Goal: Check status: Verify the current state of an ongoing process or item

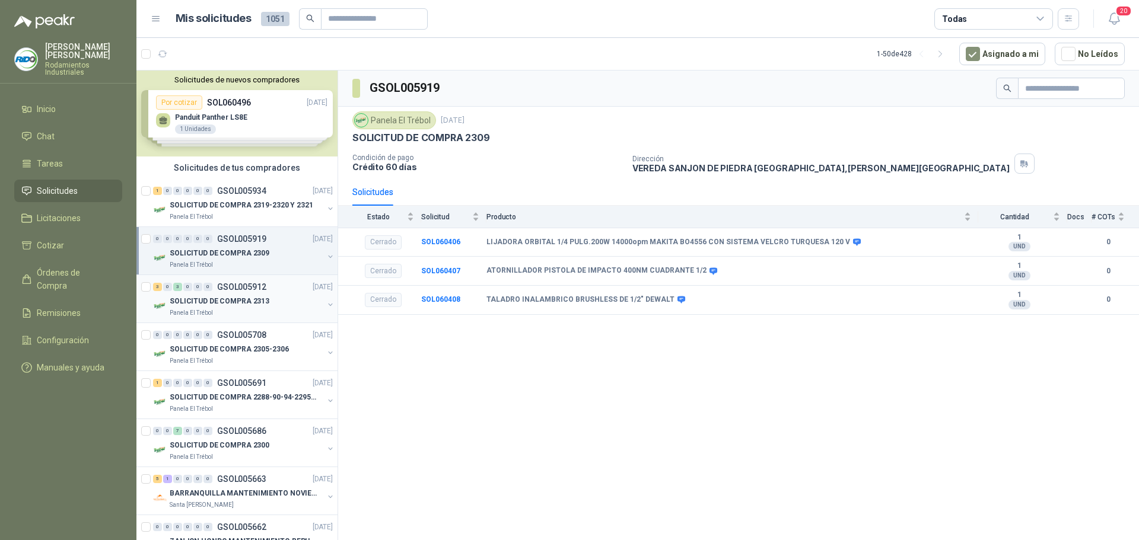
click at [253, 305] on p "SOLICITUD DE COMPRA 2313" at bounding box center [220, 301] width 100 height 11
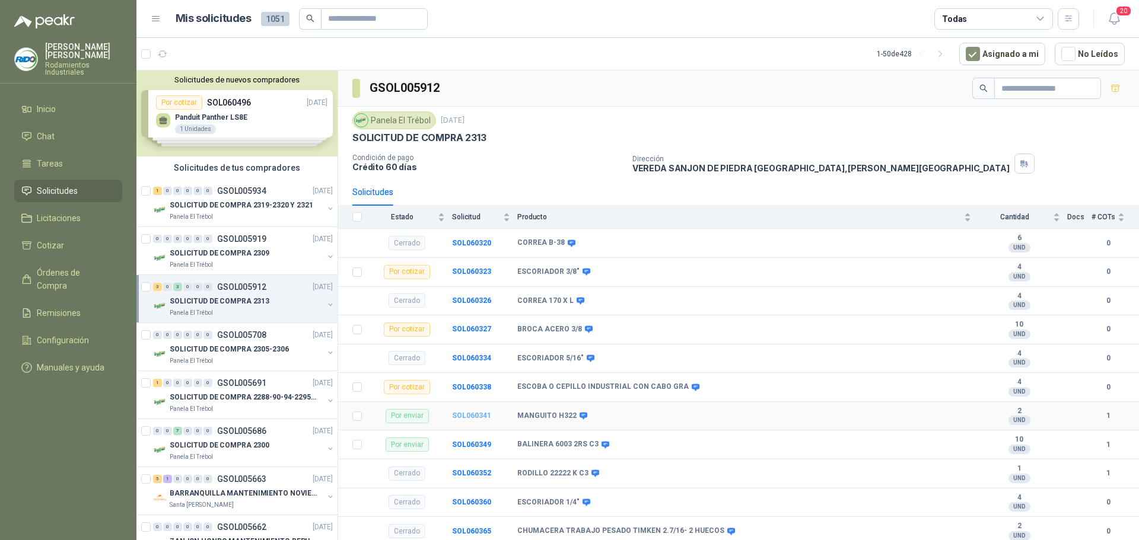
click at [473, 415] on b "SOL060341" at bounding box center [471, 416] width 39 height 8
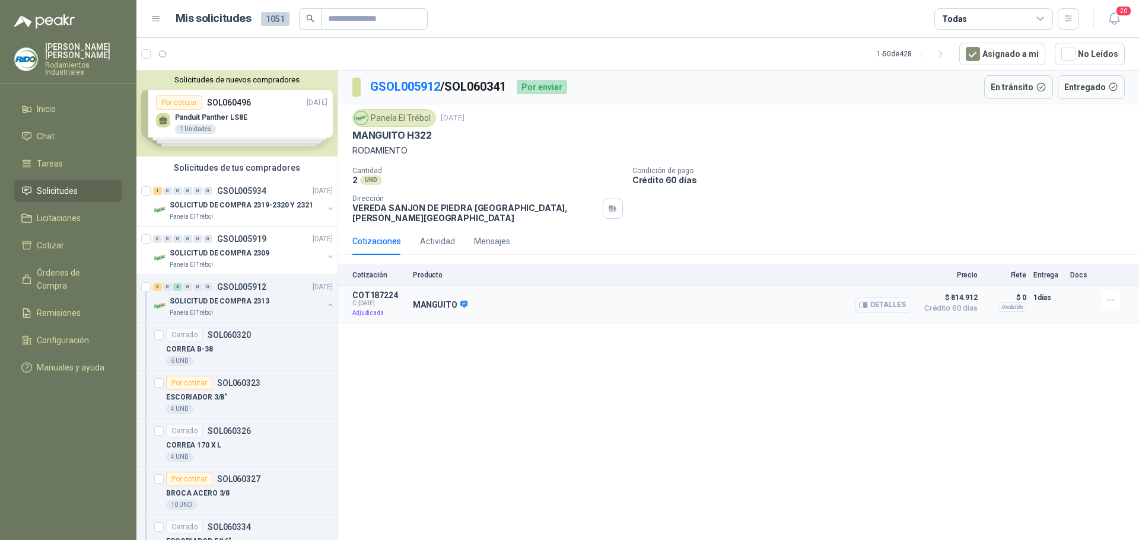
click at [898, 301] on button "Detalles" at bounding box center [883, 305] width 56 height 16
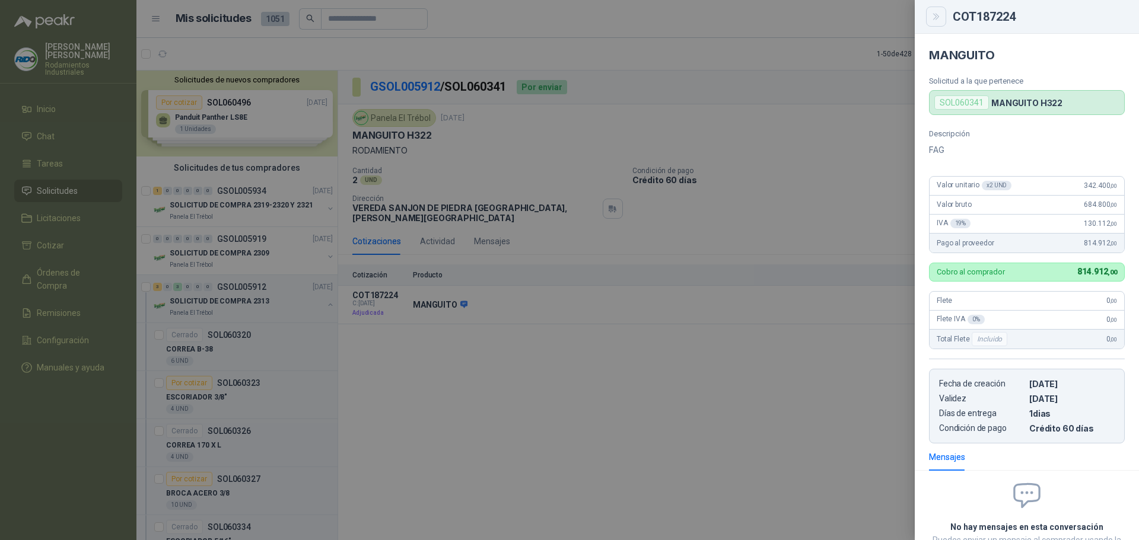
click at [941, 19] on button "Close" at bounding box center [936, 17] width 20 height 20
